Goal: Information Seeking & Learning: Learn about a topic

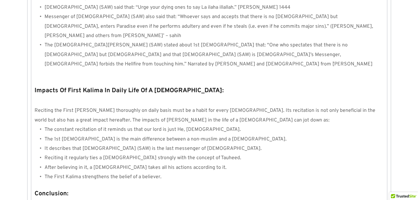
scroll to position [600, 0]
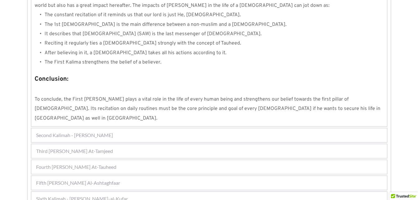
click at [175, 160] on div "Fourth [PERSON_NAME] At-Tauheed" at bounding box center [208, 167] width 355 height 14
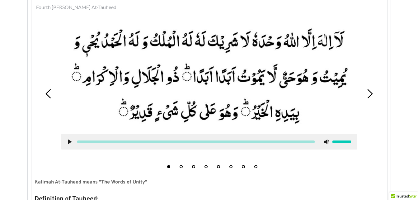
scroll to position [199, 0]
click at [369, 97] on use at bounding box center [369, 93] width 5 height 9
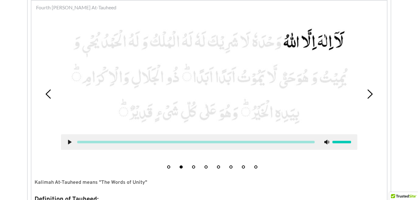
click at [369, 97] on use at bounding box center [369, 93] width 5 height 9
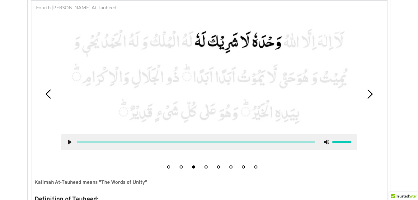
click at [369, 97] on use at bounding box center [369, 93] width 5 height 9
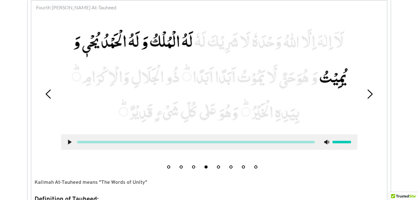
click at [369, 97] on use at bounding box center [369, 93] width 5 height 9
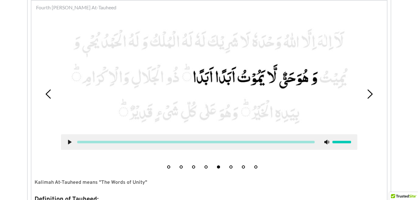
click at [42, 100] on div "1 2 3 4 5 6 7 8" at bounding box center [209, 94] width 349 height 155
click at [47, 95] on icon at bounding box center [48, 93] width 9 height 9
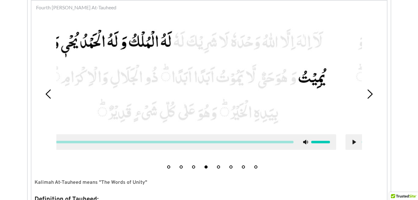
click at [47, 95] on icon at bounding box center [48, 93] width 9 height 9
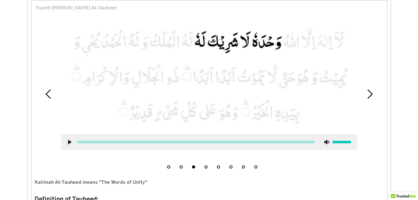
click at [47, 95] on icon at bounding box center [48, 93] width 9 height 9
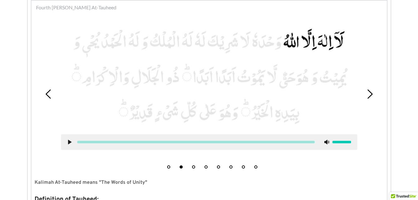
click at [47, 95] on icon at bounding box center [48, 93] width 9 height 9
